Goal: Information Seeking & Learning: Find specific fact

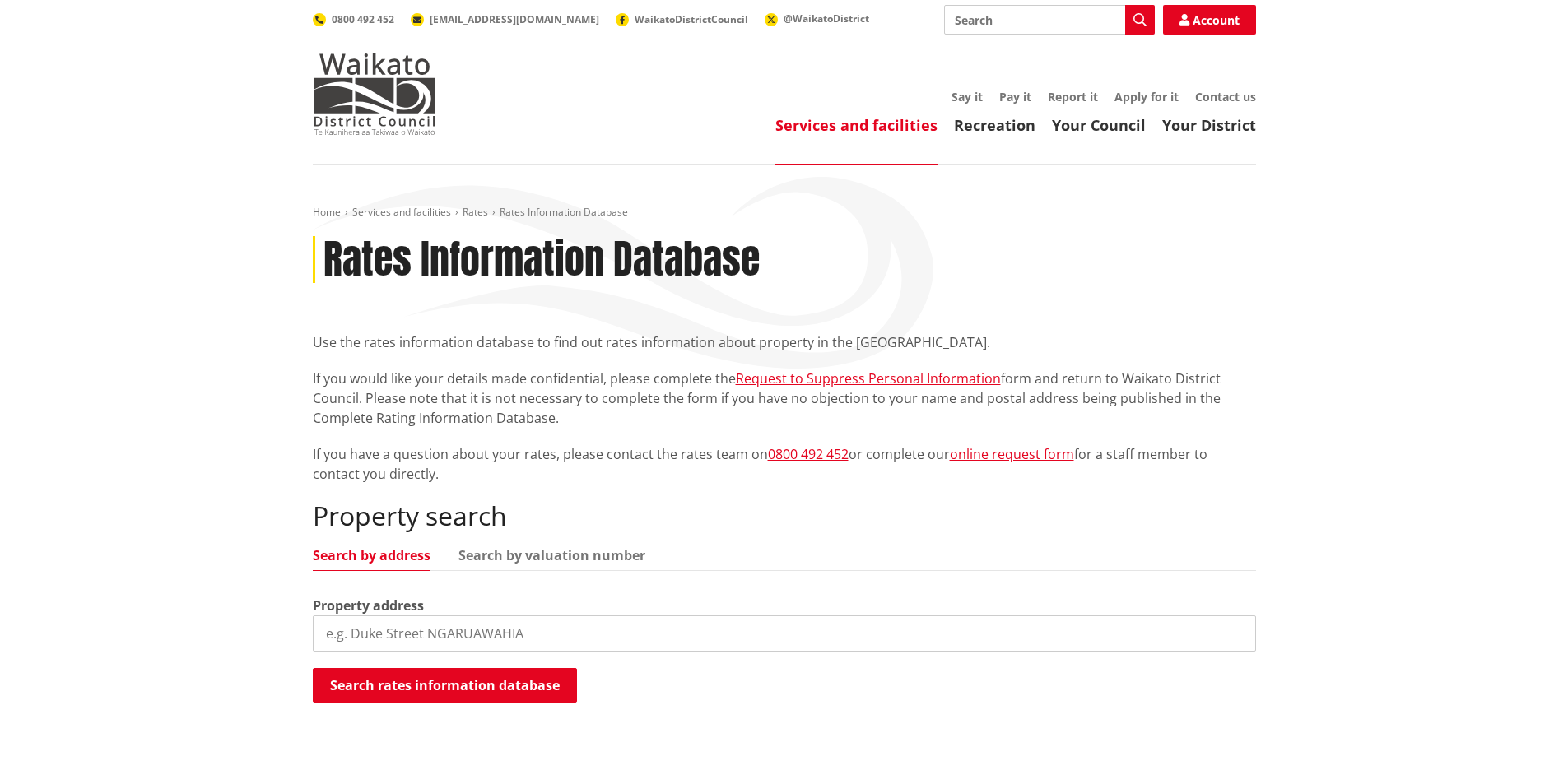
click at [380, 632] on input "search" at bounding box center [784, 634] width 943 height 36
type input "[STREET_ADDRESS][PERSON_NAME]"
click at [416, 687] on button "Search rates information database" at bounding box center [445, 685] width 264 height 34
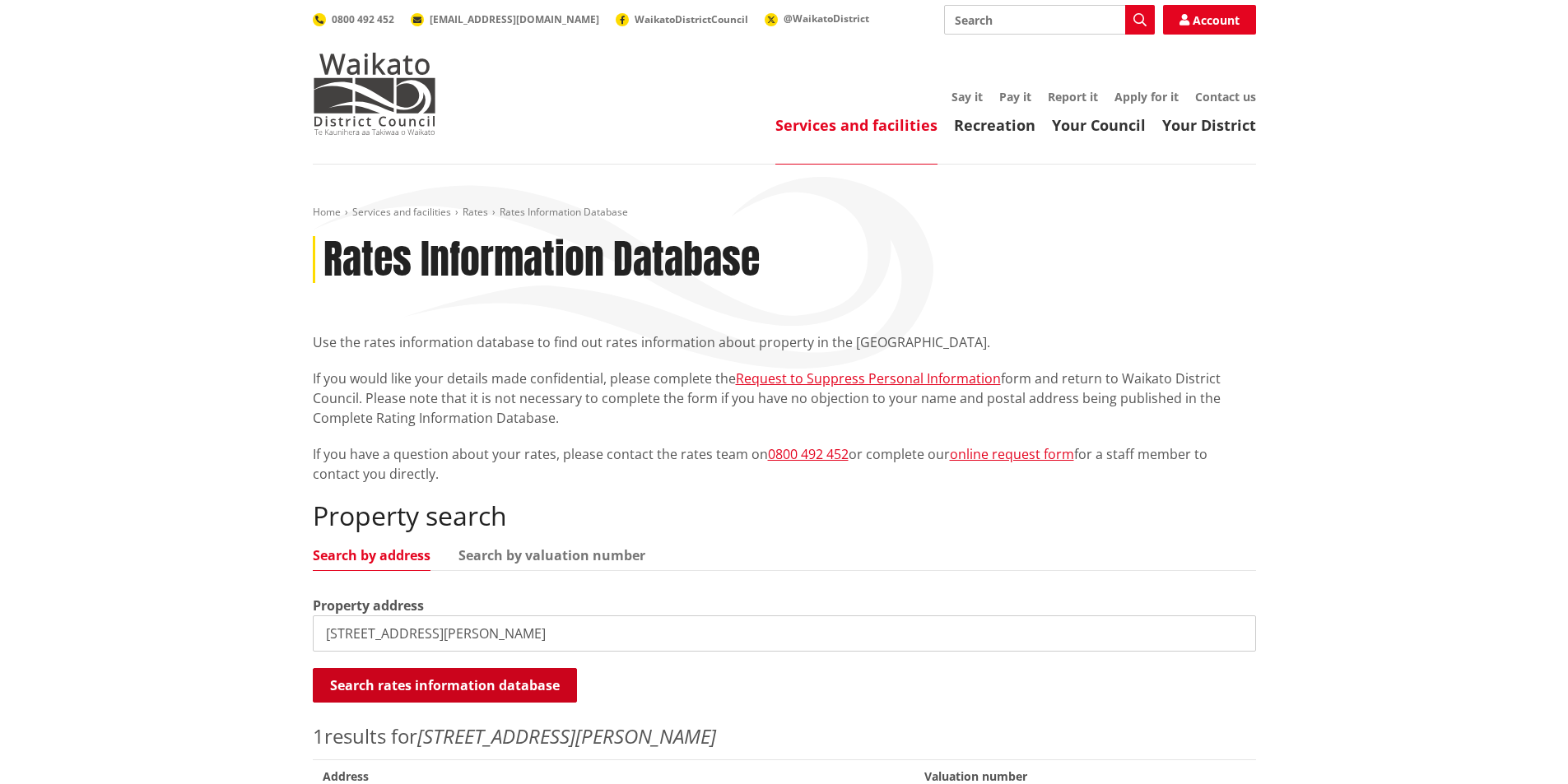
scroll to position [165, 0]
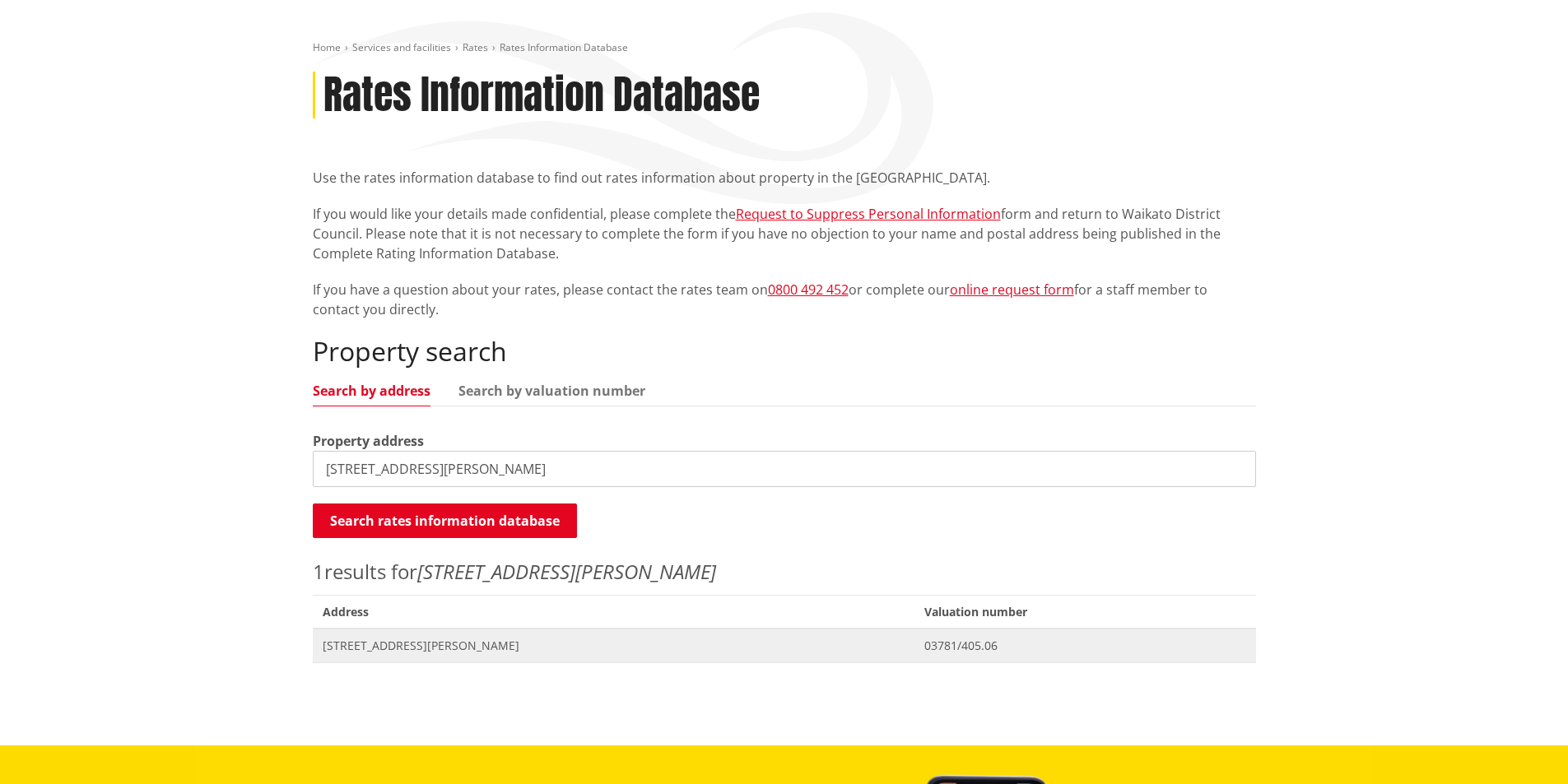
click at [444, 641] on span "[STREET_ADDRESS][PERSON_NAME]" at bounding box center [614, 646] width 583 height 16
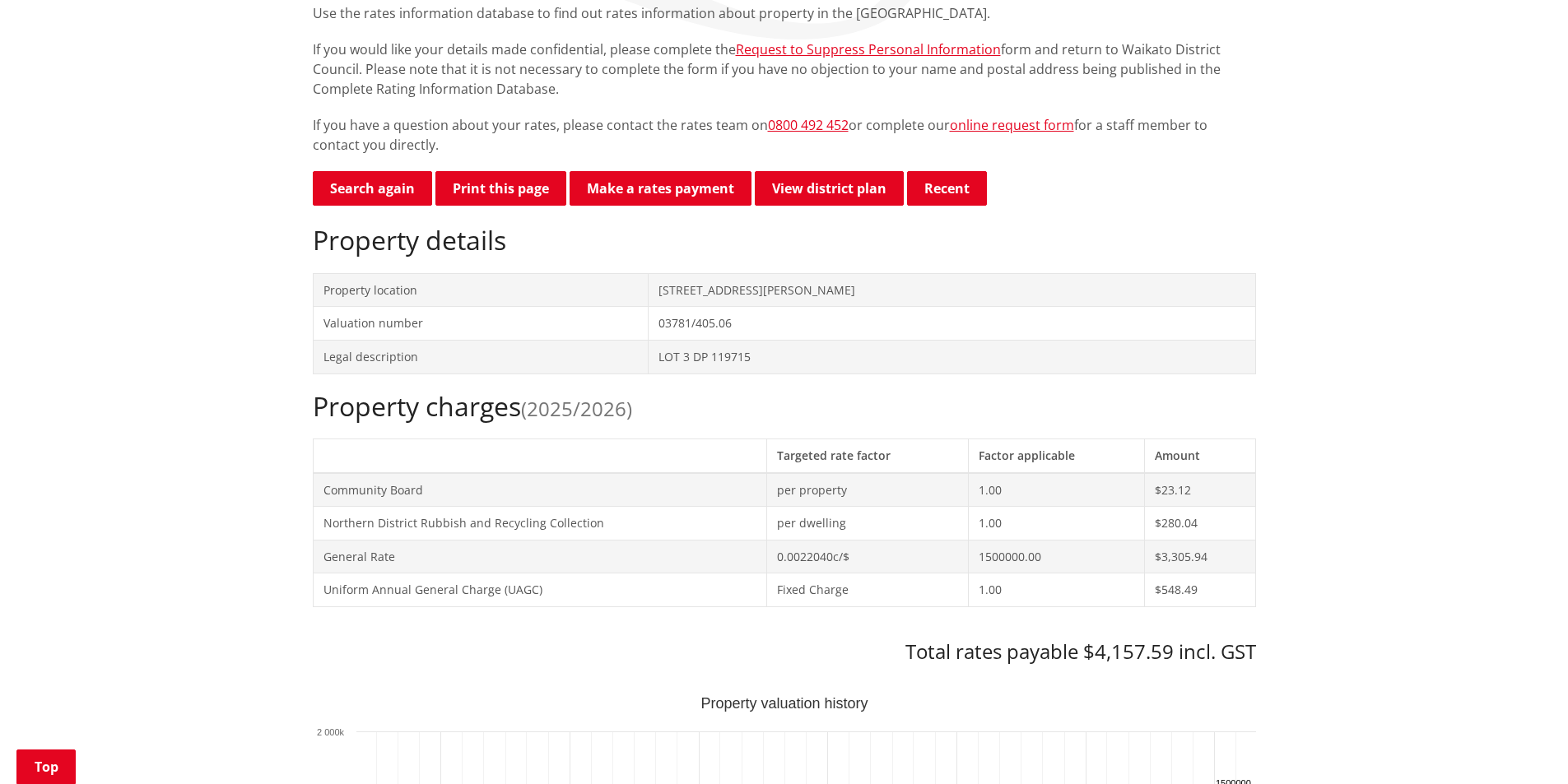
scroll to position [494, 0]
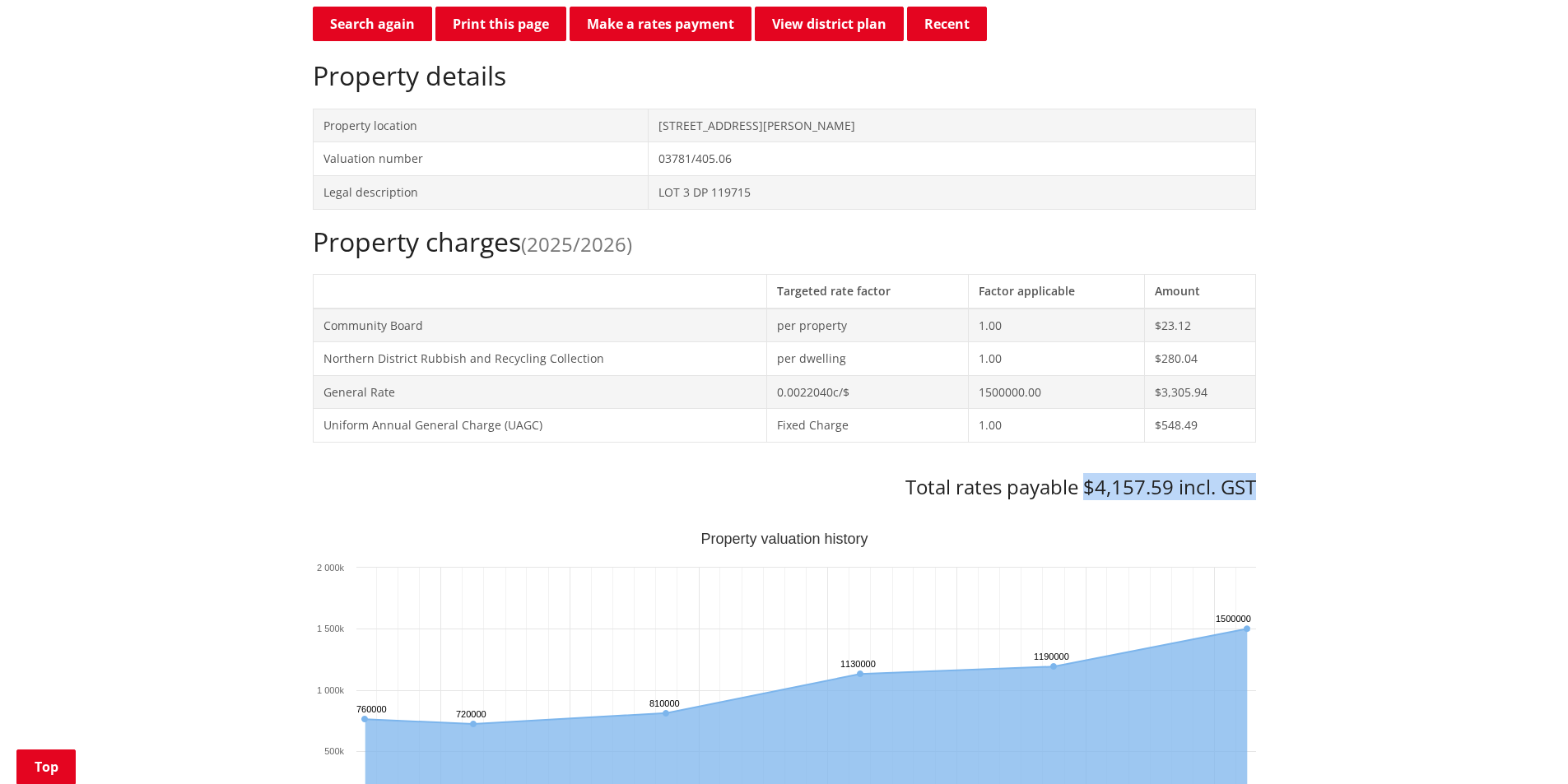
drag, startPoint x: 1259, startPoint y: 483, endPoint x: 1085, endPoint y: 498, distance: 174.6
click at [1085, 498] on div "Home Services and facilities Rates Rates Information Database Rates Information…" at bounding box center [784, 745] width 968 height 2066
copy h3 "$4,157.59 incl. GST"
